Goal: Task Accomplishment & Management: Manage account settings

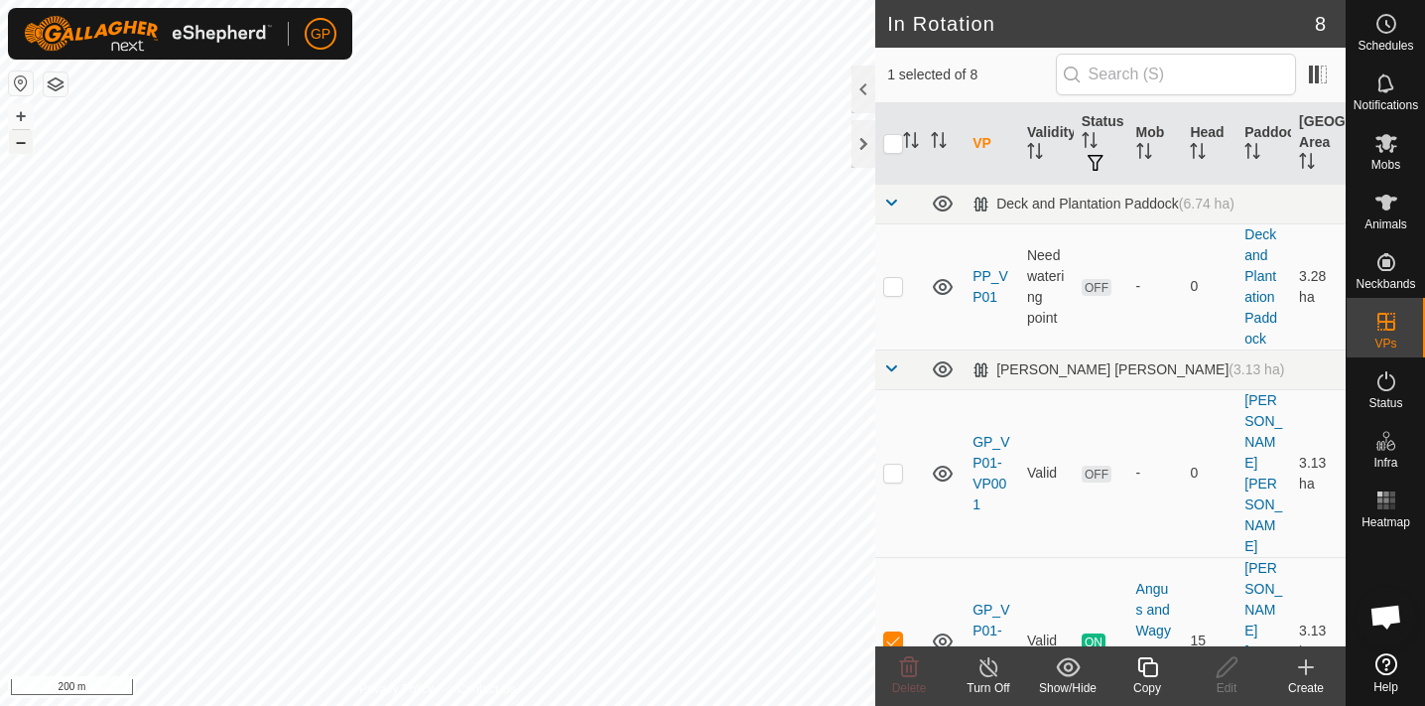
click at [25, 139] on button "–" at bounding box center [21, 142] width 24 height 24
click at [18, 119] on button "+" at bounding box center [21, 116] width 24 height 24
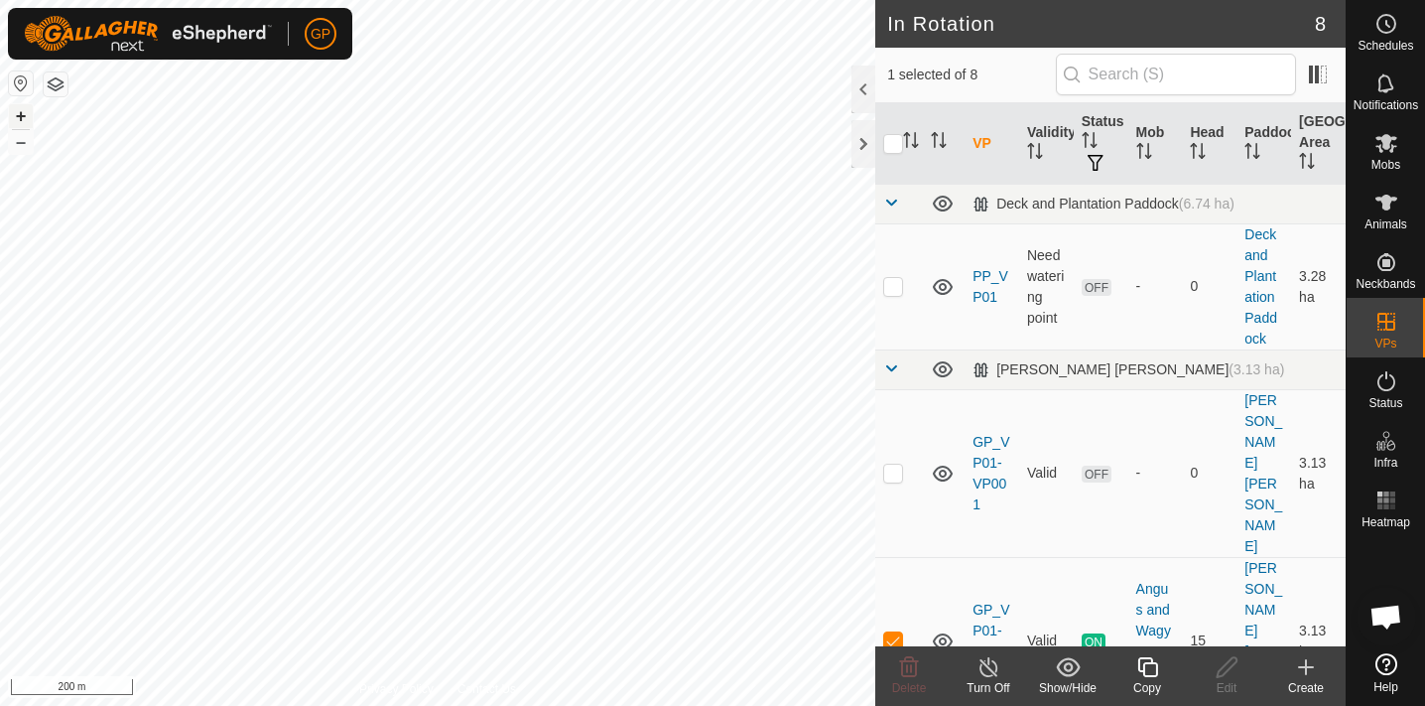
click at [18, 119] on button "+" at bounding box center [21, 116] width 24 height 24
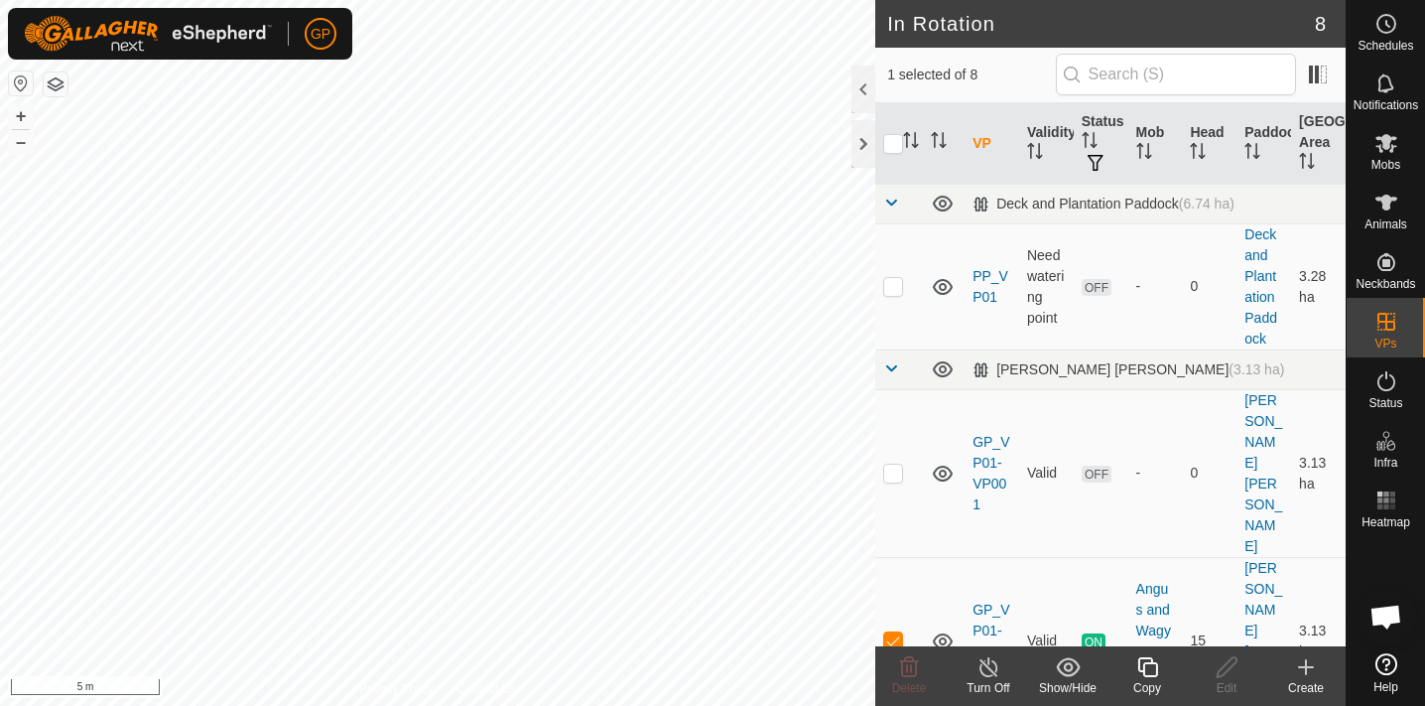
click at [81, 705] on html "GP Schedules Notifications Mobs Animals Neckbands VPs Status Infra Heatmap Help…" at bounding box center [712, 353] width 1425 height 706
click at [110, 705] on html "GP Schedules Notifications Mobs Animals Neckbands VPs Status Infra Heatmap Help…" at bounding box center [712, 353] width 1425 height 706
click at [306, 705] on html "GP Schedules Notifications Mobs Animals Neckbands VPs Status Infra Heatmap Help…" at bounding box center [712, 353] width 1425 height 706
click at [20, 141] on button "–" at bounding box center [21, 142] width 24 height 24
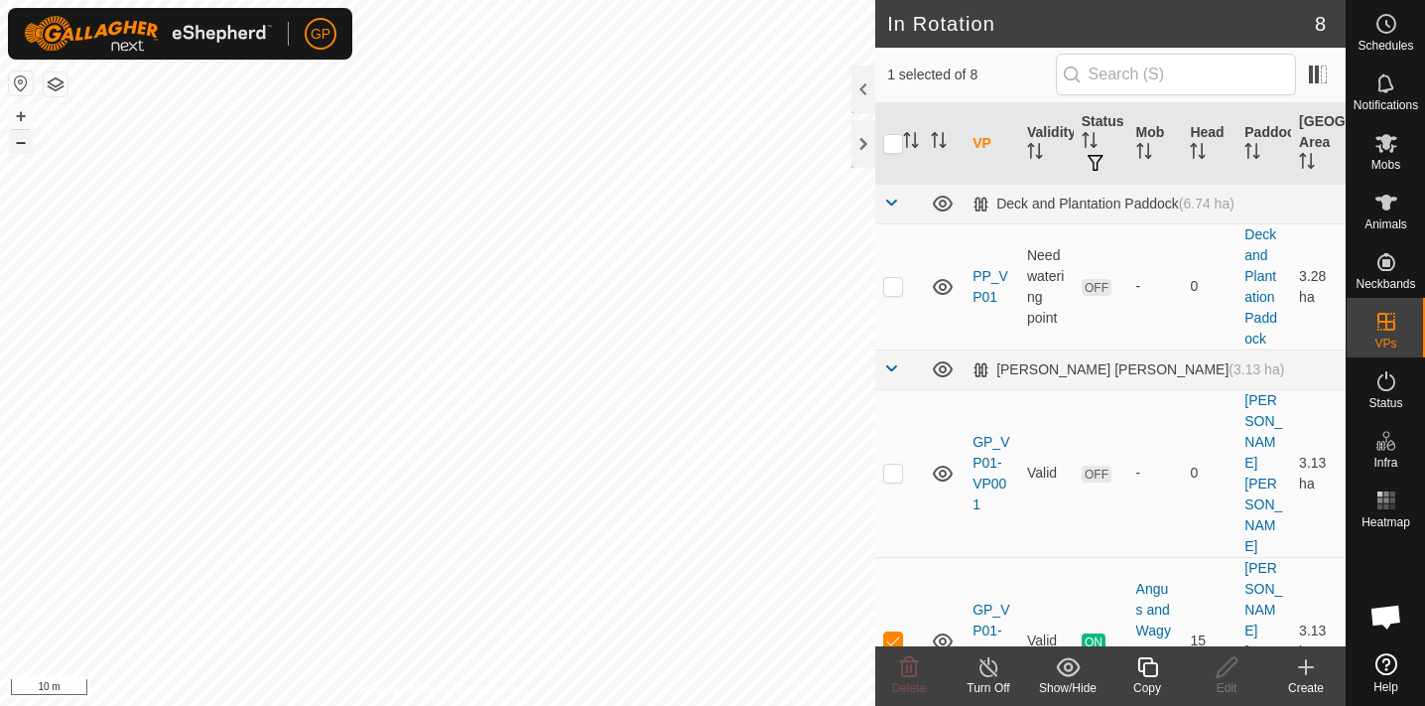
click at [20, 141] on button "–" at bounding box center [21, 142] width 24 height 24
checkbox input "false"
checkbox input "true"
click at [1385, 40] on span "Schedules" at bounding box center [1386, 46] width 56 height 12
